Goal: Information Seeking & Learning: Learn about a topic

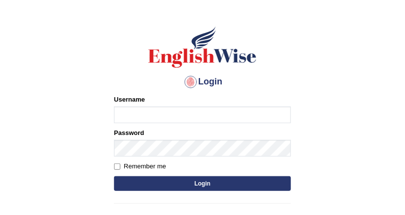
type input "DishaEw"
click at [181, 184] on button "Login" at bounding box center [202, 183] width 177 height 15
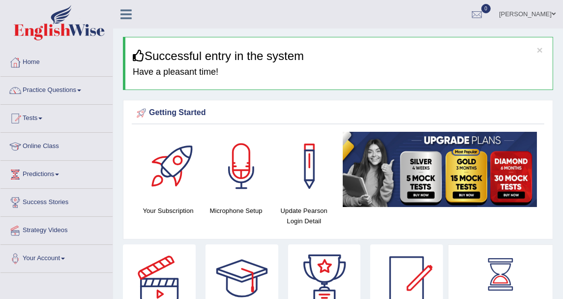
drag, startPoint x: 373, startPoint y: 5, endPoint x: 67, endPoint y: 87, distance: 317.1
click at [67, 87] on link "Practice Questions" at bounding box center [56, 89] width 112 height 25
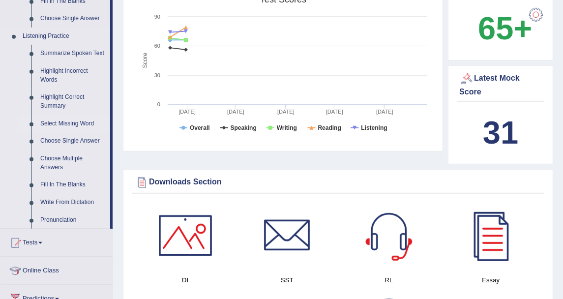
scroll to position [436, 0]
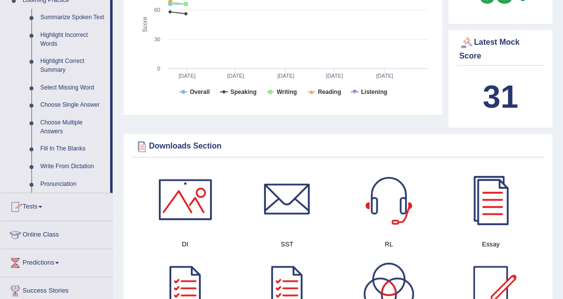
click at [77, 151] on link "Fill In The Blanks" at bounding box center [73, 149] width 74 height 18
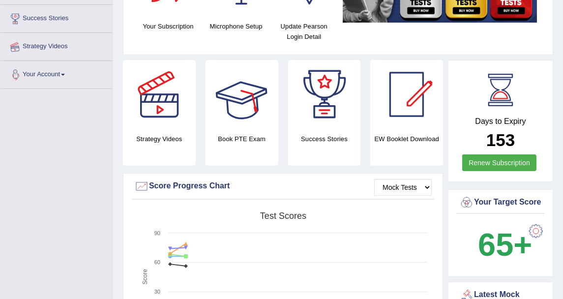
scroll to position [123, 0]
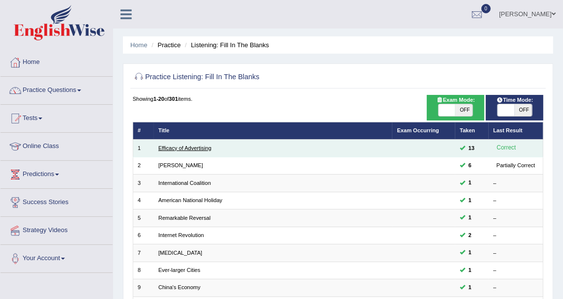
click at [182, 145] on link "Efficacy of Advertising" at bounding box center [184, 148] width 53 height 6
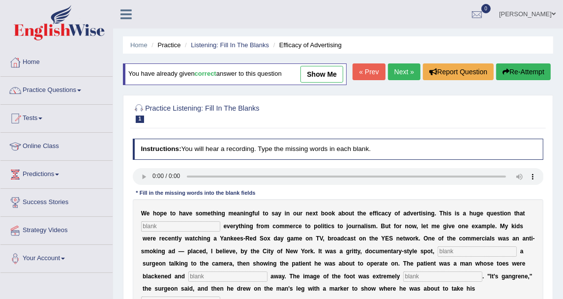
click at [395, 66] on link "Next »" at bounding box center [404, 71] width 32 height 17
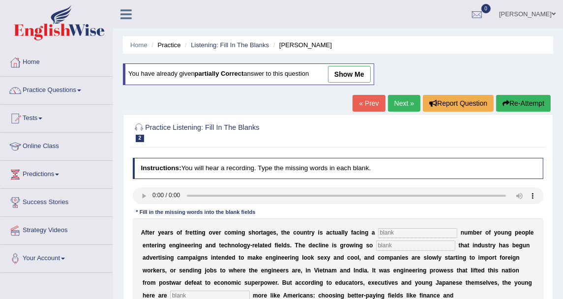
click at [400, 96] on link "Next »" at bounding box center [404, 103] width 32 height 17
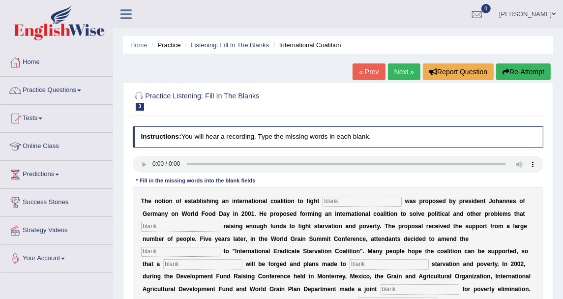
click at [253, 99] on h2 "Practice Listening: Fill In The Blanks 3 International Coalition" at bounding box center [260, 100] width 255 height 21
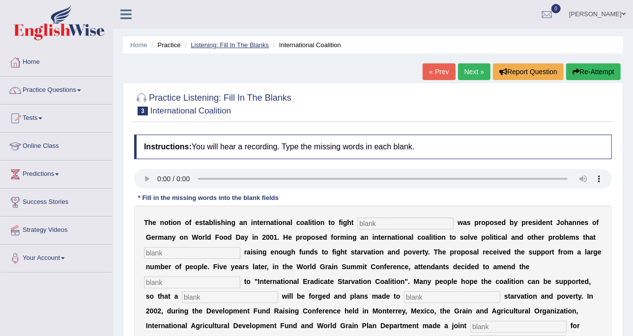
drag, startPoint x: 547, startPoint y: 0, endPoint x: 259, endPoint y: 42, distance: 290.0
click at [259, 42] on link "Listening: Fill In The Blanks" at bounding box center [230, 44] width 78 height 7
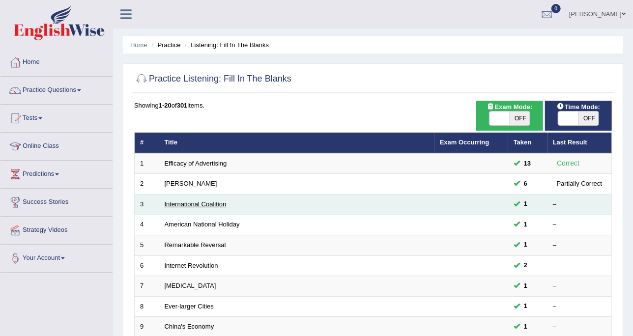
click at [220, 202] on link "International Coalition" at bounding box center [196, 204] width 62 height 7
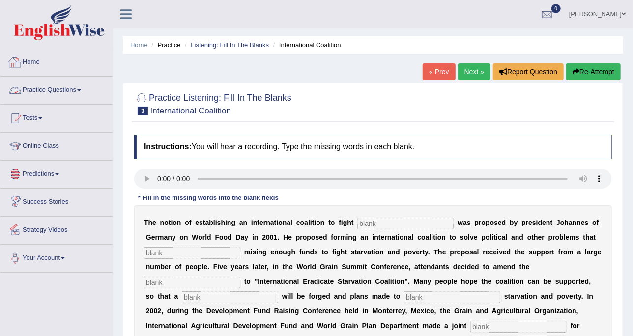
click at [73, 87] on link "Practice Questions" at bounding box center [56, 89] width 112 height 25
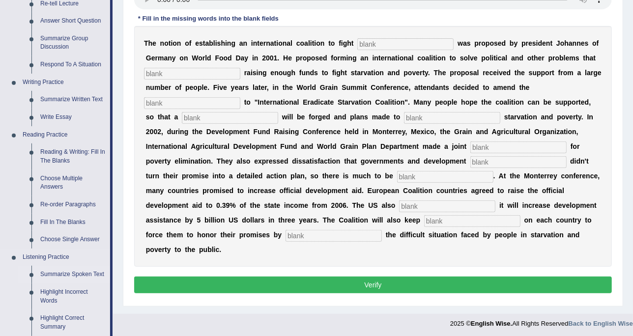
scroll to position [460, 0]
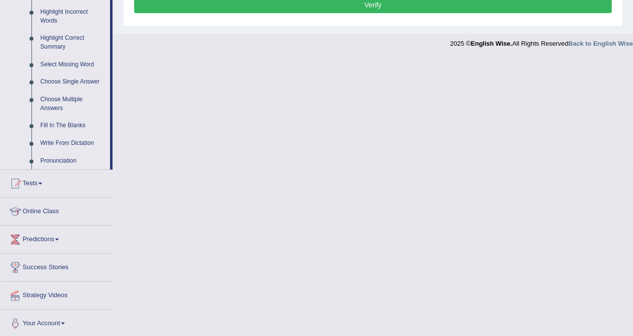
click at [77, 138] on link "Write From Dictation" at bounding box center [73, 144] width 74 height 18
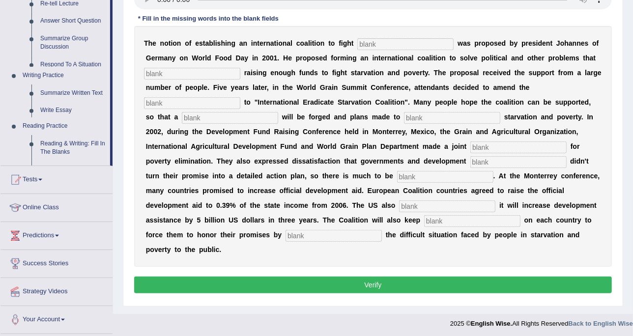
scroll to position [189, 0]
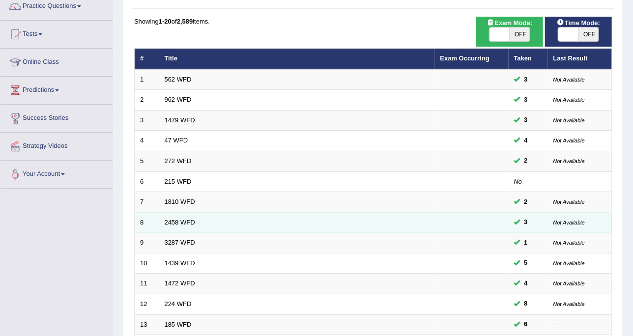
scroll to position [61, 0]
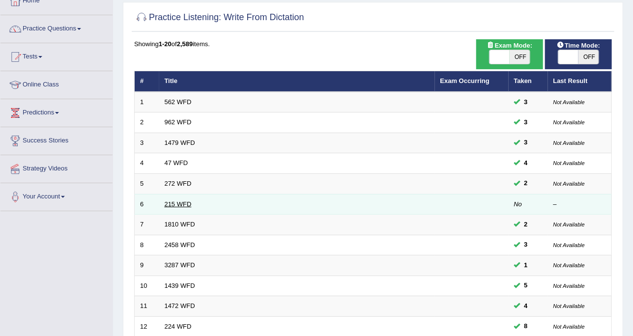
click at [188, 202] on link "215 WFD" at bounding box center [178, 204] width 27 height 7
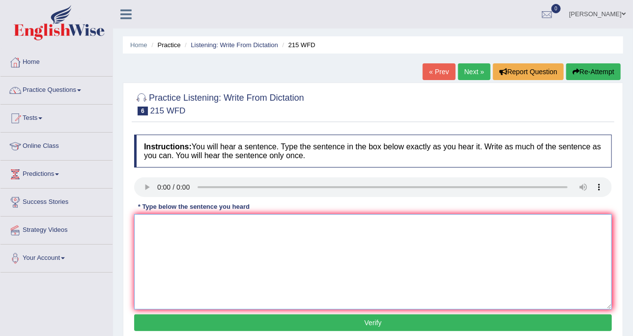
click at [193, 216] on textarea at bounding box center [373, 261] width 478 height 95
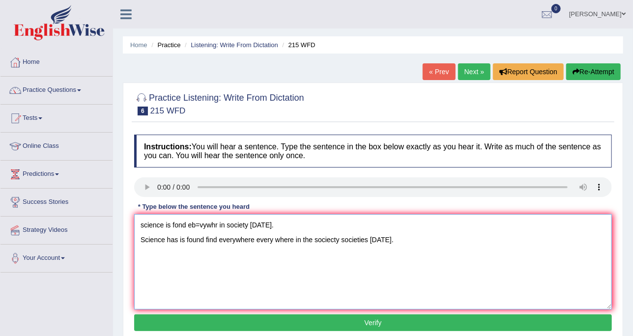
drag, startPoint x: 299, startPoint y: 223, endPoint x: 118, endPoint y: 209, distance: 181.4
click at [118, 209] on div "Home Practice Listening: Write From Dictation 215 WFD « Prev Next » Report Ques…" at bounding box center [373, 245] width 520 height 491
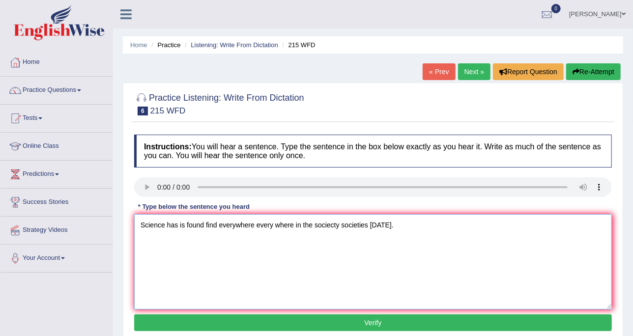
click at [141, 237] on textarea "Science has is found find everywhere every where in the sociecty societies [DAT…" at bounding box center [373, 261] width 478 height 95
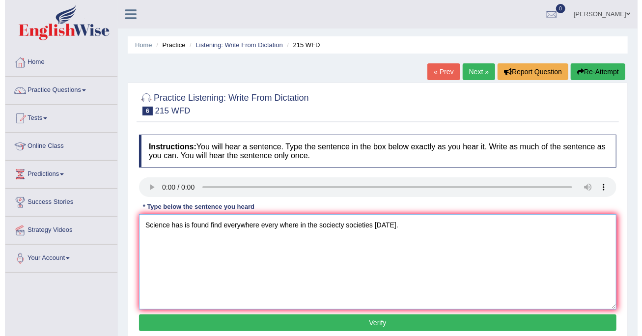
scroll to position [61, 0]
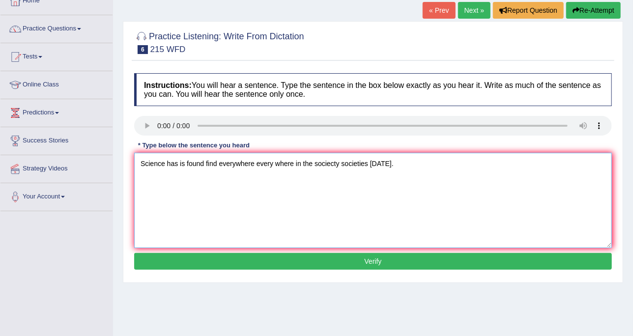
type textarea "Science has is found find everywhere every where in the sociecty societies [DAT…"
click at [319, 262] on button "Verify" at bounding box center [373, 261] width 478 height 17
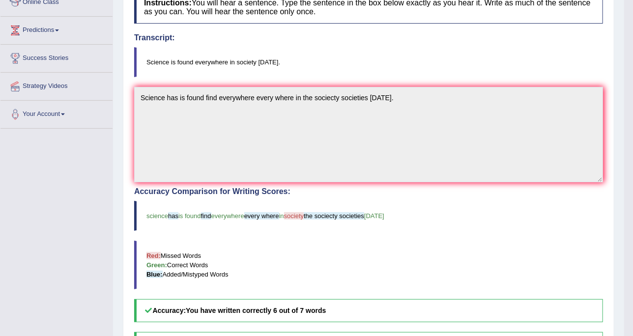
scroll to position [123, 0]
